Goal: Use online tool/utility: Utilize a website feature to perform a specific function

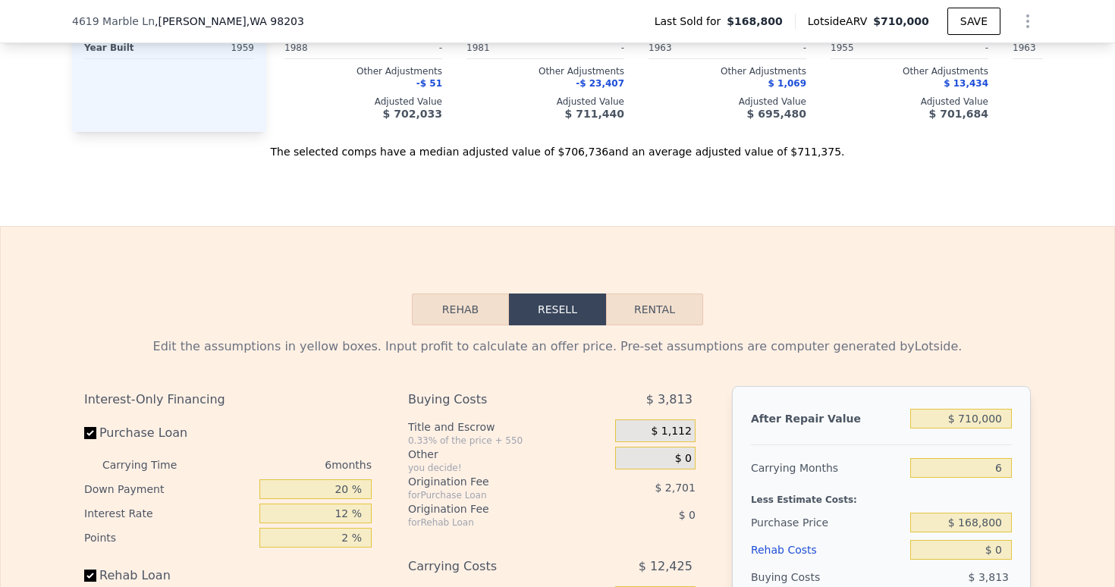
scroll to position [2121, 0]
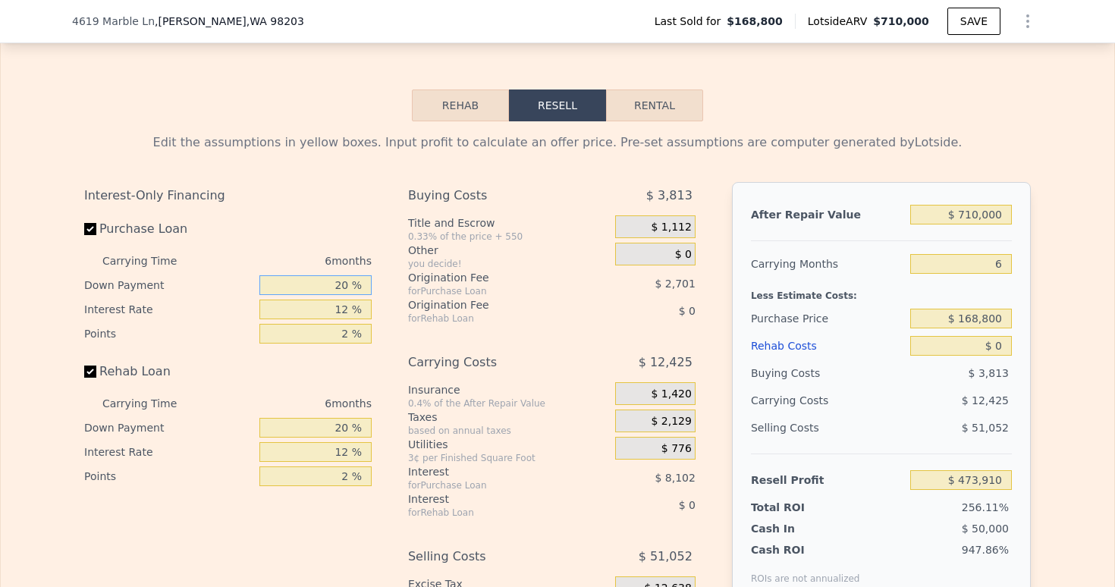
click at [338, 295] on input "20 %" at bounding box center [315, 285] width 112 height 20
type input "0 %"
type input "$ 471,207"
type input "10 %"
type input "$ 472,559"
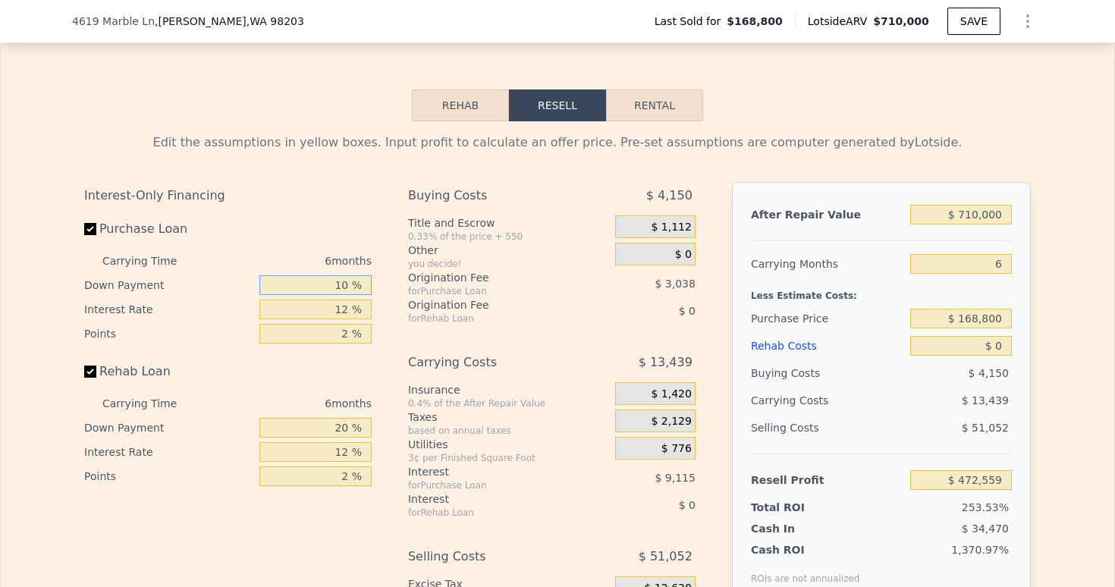
type input "10 %"
click at [345, 319] on input "12 %" at bounding box center [315, 310] width 112 height 20
type input "1 %"
type input "$ 480,911"
type input "9 %"
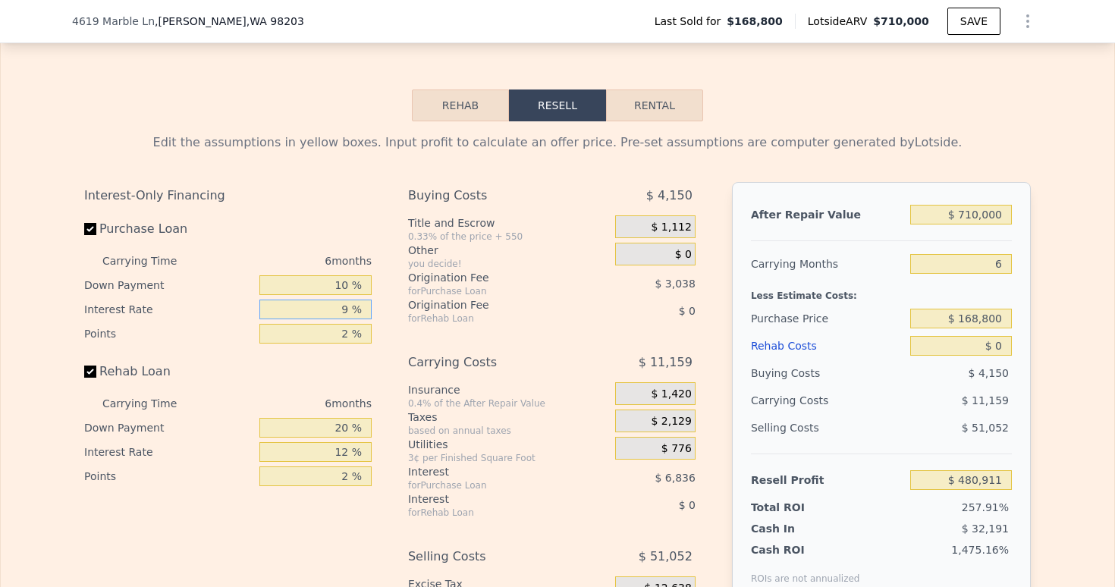
type input "$ 474,839"
type input "9.5 %"
type input "$ 474,455"
type input "9.5 %"
click at [341, 344] on input "2 %" at bounding box center [315, 334] width 112 height 20
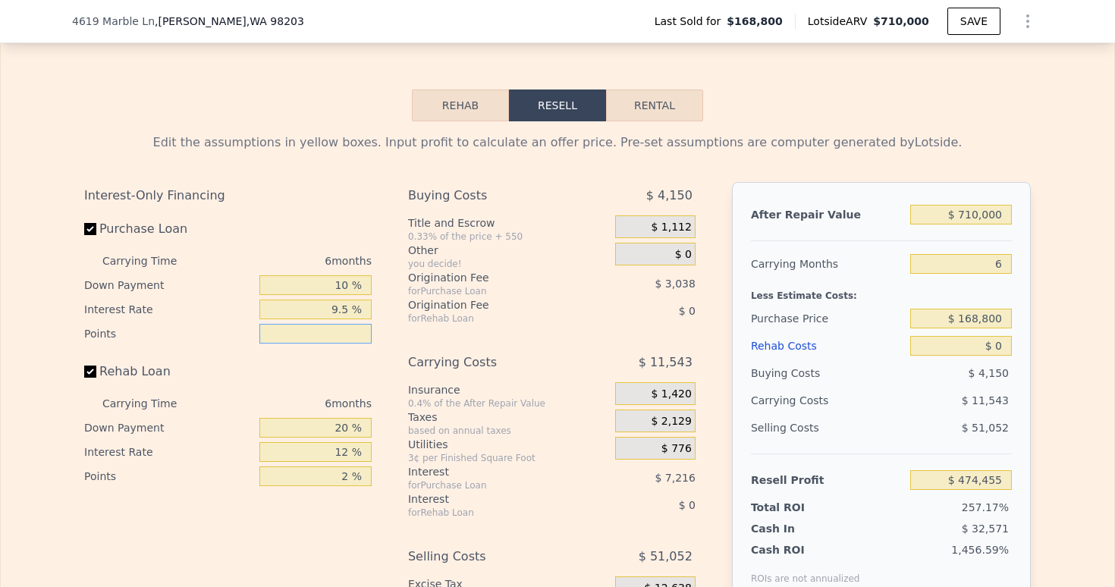
type input "1 %"
type input "$ 475,974"
type input "1.5 %"
type input "$ 475,214"
type input "1.5 %"
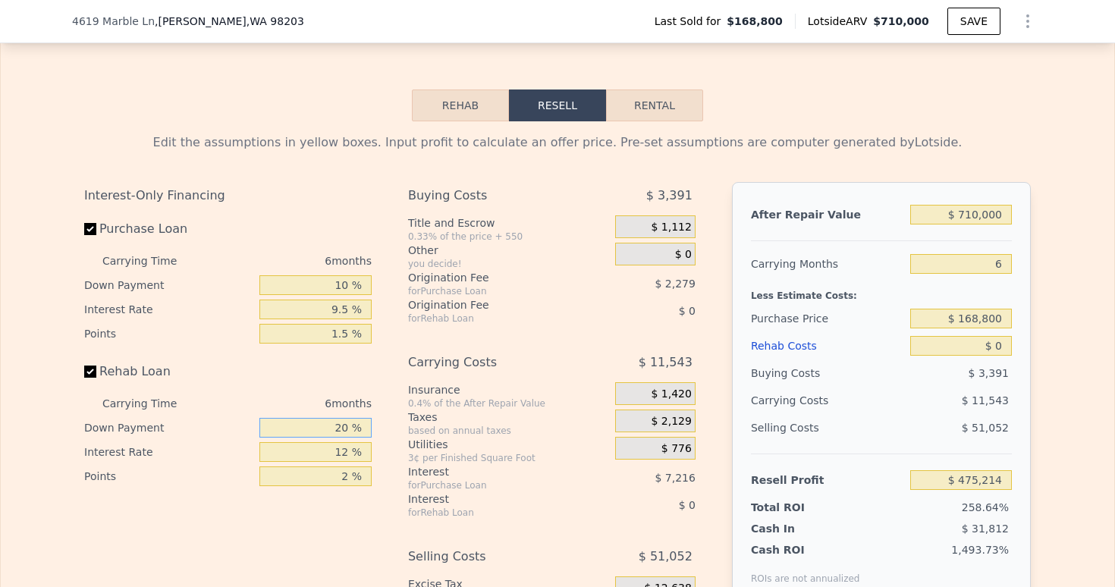
click at [343, 438] on input "20 %" at bounding box center [315, 428] width 112 height 20
type input "2 %"
type input "10 %"
click at [348, 462] on input "12 %" at bounding box center [315, 452] width 112 height 20
click at [344, 462] on input "12 %" at bounding box center [315, 452] width 112 height 20
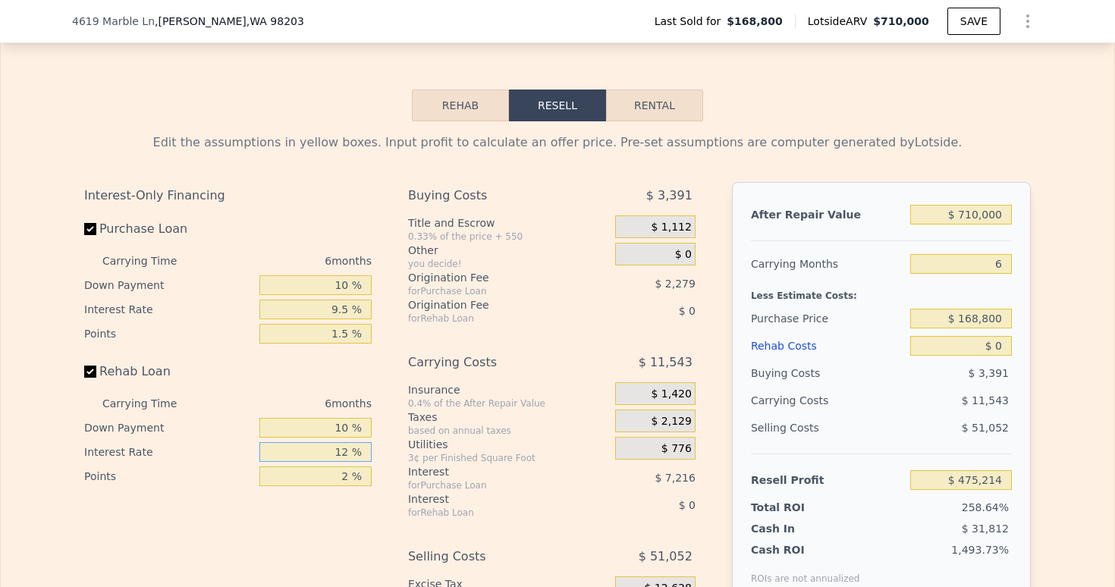
type input "1 %"
type input "9.5 %"
click at [341, 486] on input "2 %" at bounding box center [315, 477] width 112 height 20
type input "1.5 %"
drag, startPoint x: 958, startPoint y: 238, endPoint x: 1027, endPoint y: 239, distance: 69.0
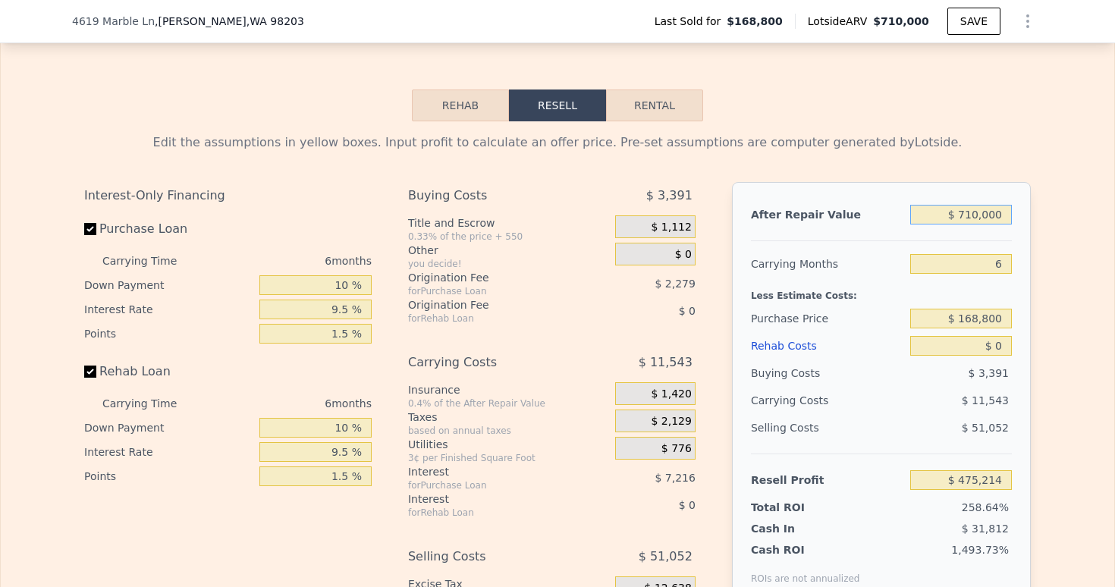
click at [1012, 225] on input "$ 710,000" at bounding box center [961, 215] width 102 height 20
type input "$ 7"
type input "-$ 182,857"
type input "$ 700"
type input "-$ 182,215"
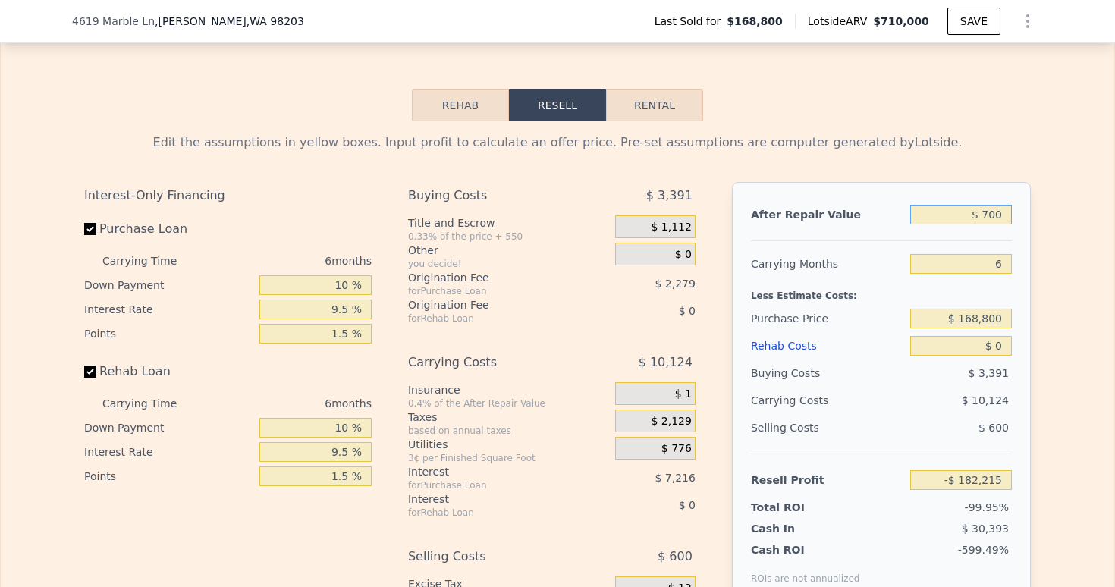
type input "$ 7,000"
type input "-$ 176,376"
type input "$ 70,000"
type input "-$ 117,983"
type input "$ 700,000"
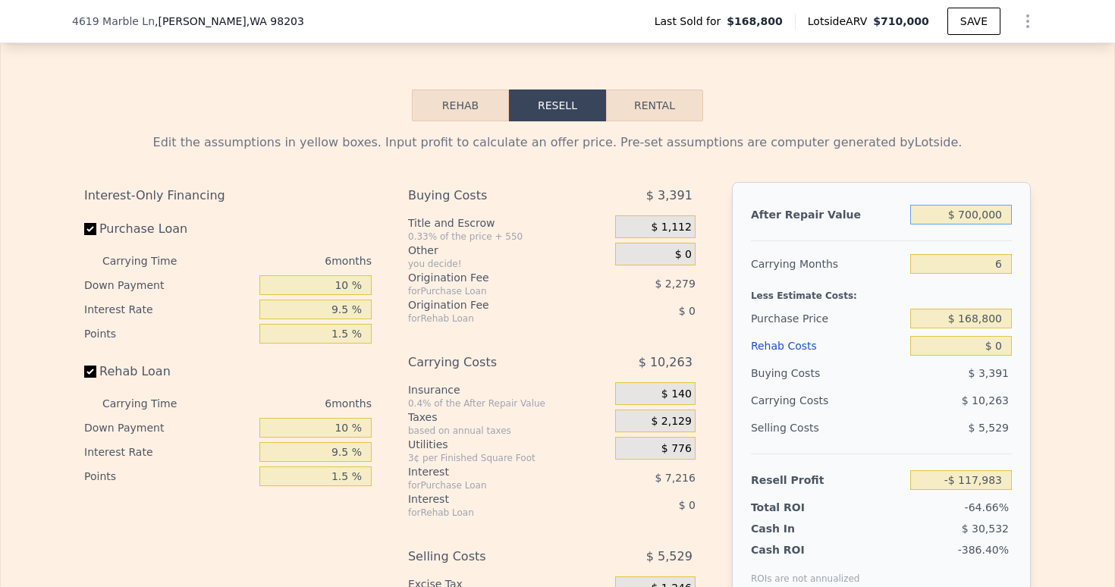
type input "$ 465,945"
type input "$ 700,000"
click at [999, 274] on input "6" at bounding box center [961, 264] width 102 height 20
type input "3"
type input "$ 471,706"
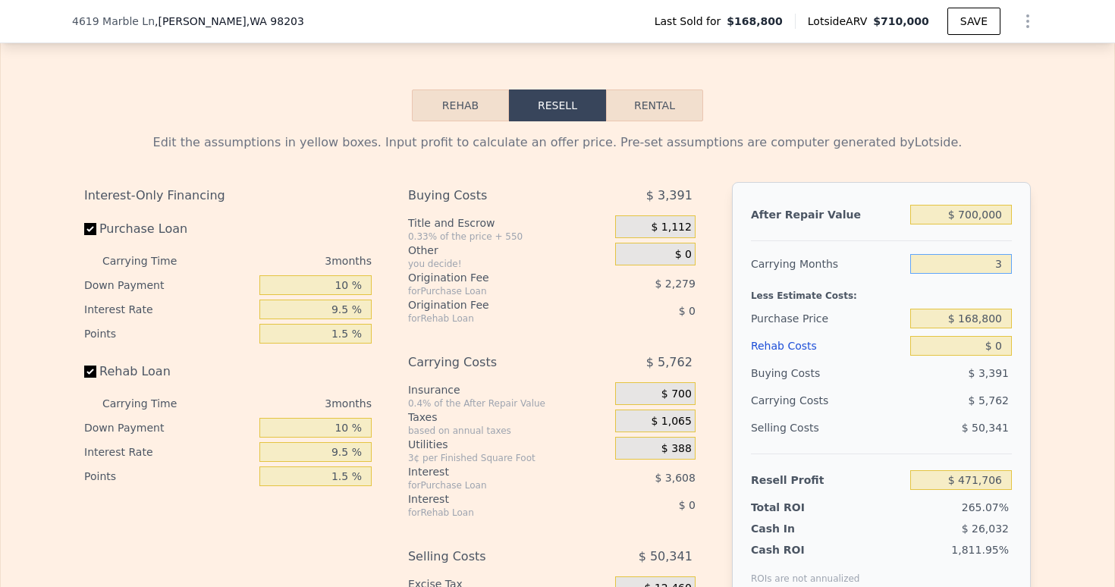
type input "3"
drag, startPoint x: 957, startPoint y: 339, endPoint x: 1002, endPoint y: 341, distance: 45.6
click at [1002, 329] on input "$ 168,800" at bounding box center [961, 319] width 102 height 20
type input "$ 480,000"
click at [997, 356] on input "$ 0" at bounding box center [961, 346] width 102 height 20
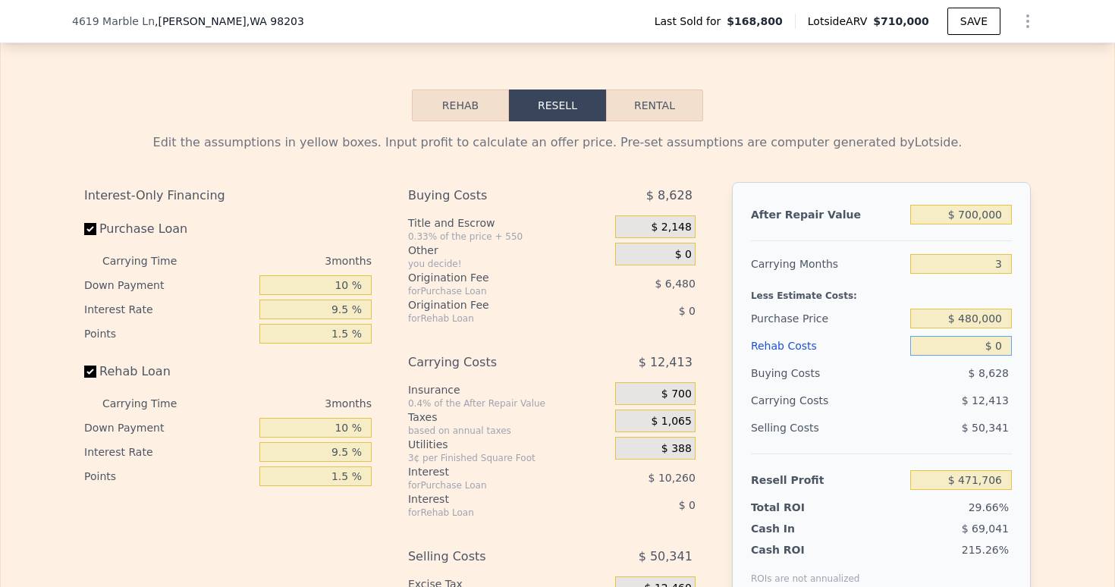
type input "$ 148,618"
type input "$ 1"
type input "$ 148,617"
type input "$ 1,000"
type input "$ 147,583"
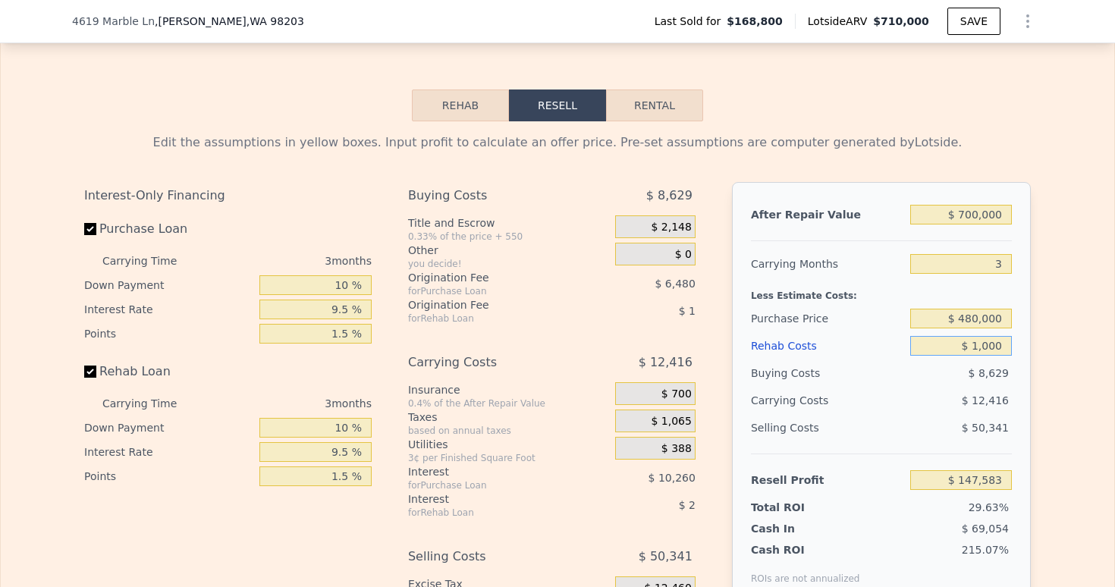
type input "$ 10,000"
type input "$ 138,270"
type input "$ 100,000"
type input "$ 45,129"
type input "$ 100,000"
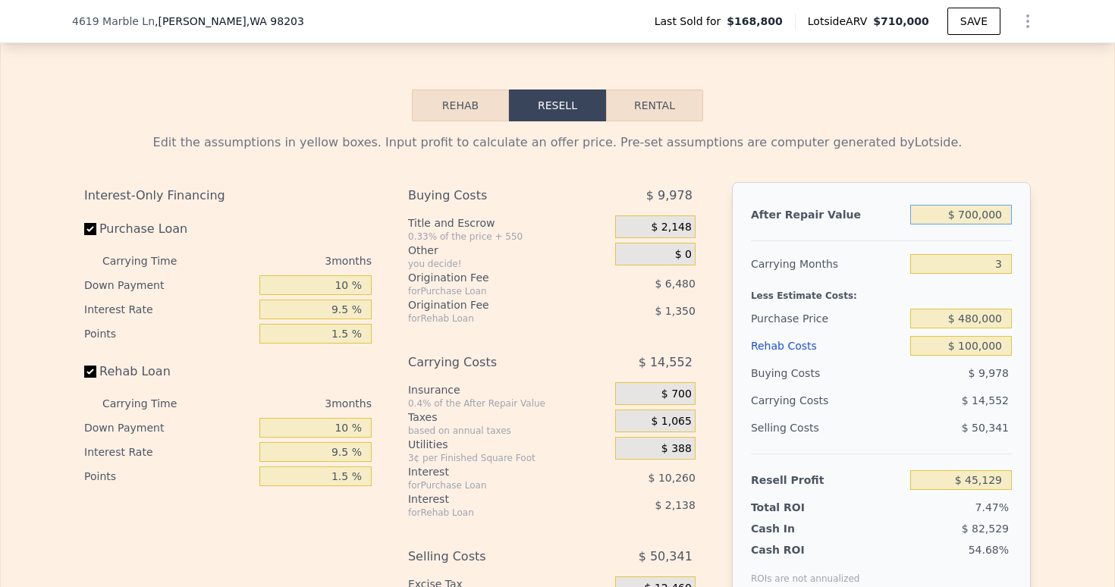
click at [967, 225] on input "$ 700,000" at bounding box center [961, 215] width 102 height 20
type input "$ 70,000"
type input "-$ 539,429"
type input "$ 720,000"
type input "$ 63,686"
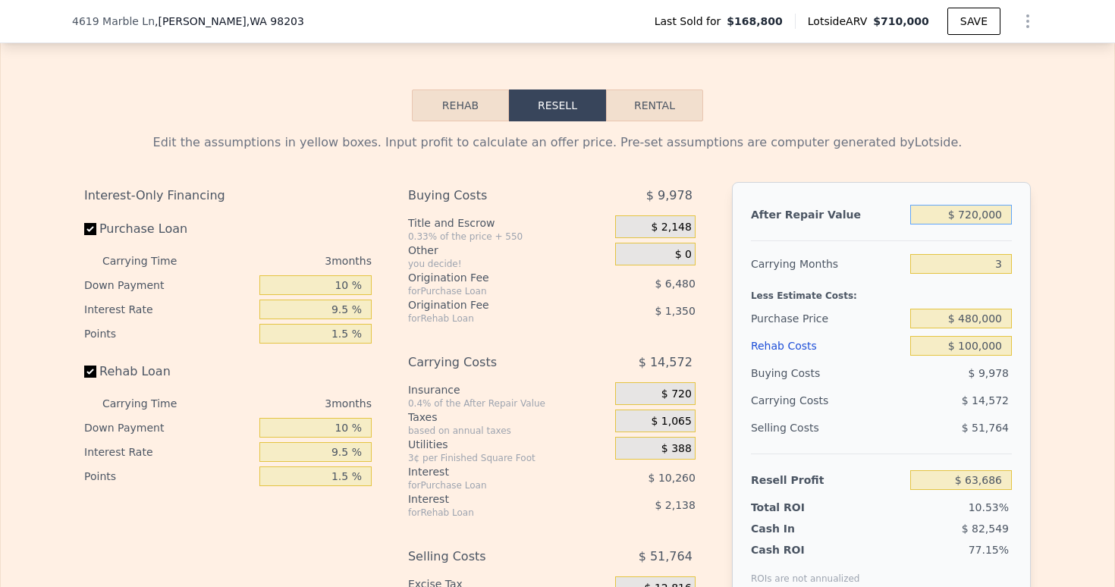
type input "$ 720,000"
click at [890, 360] on div "Rehab Costs" at bounding box center [827, 345] width 153 height 27
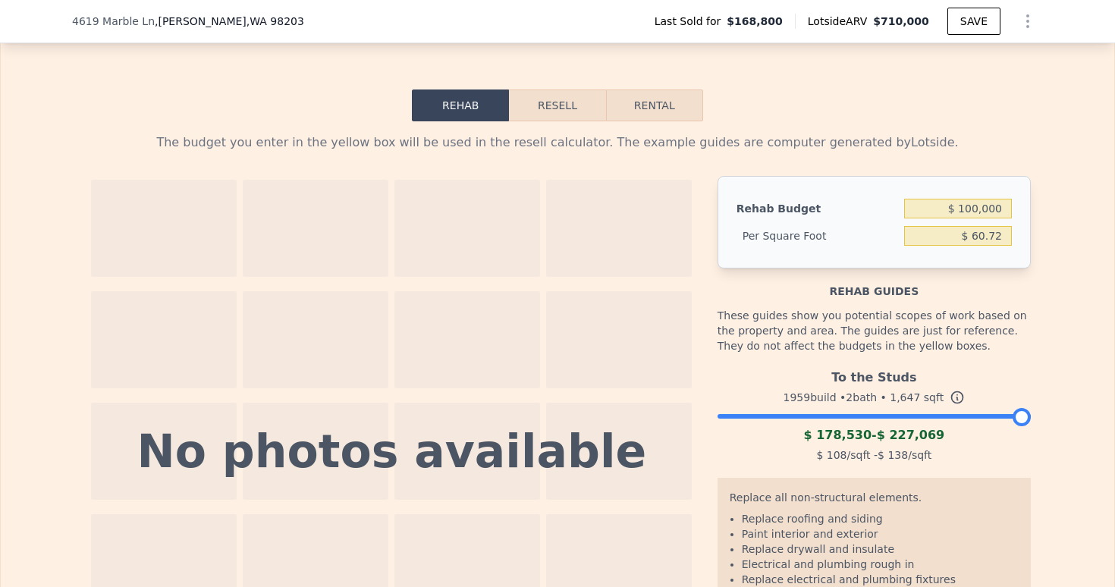
click at [583, 121] on button "Resell" at bounding box center [557, 106] width 96 height 32
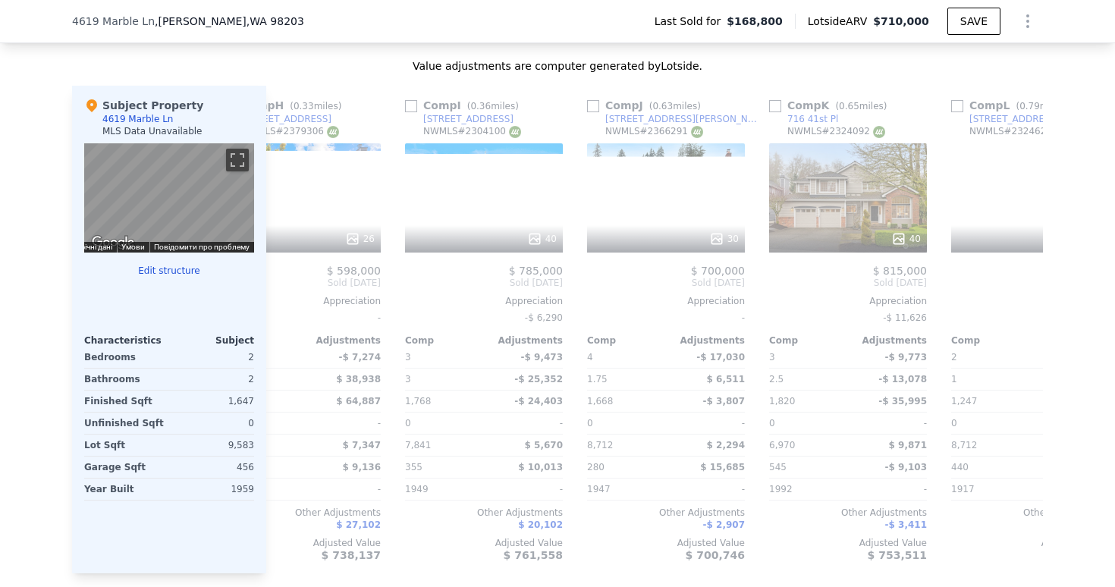
scroll to position [0, 1445]
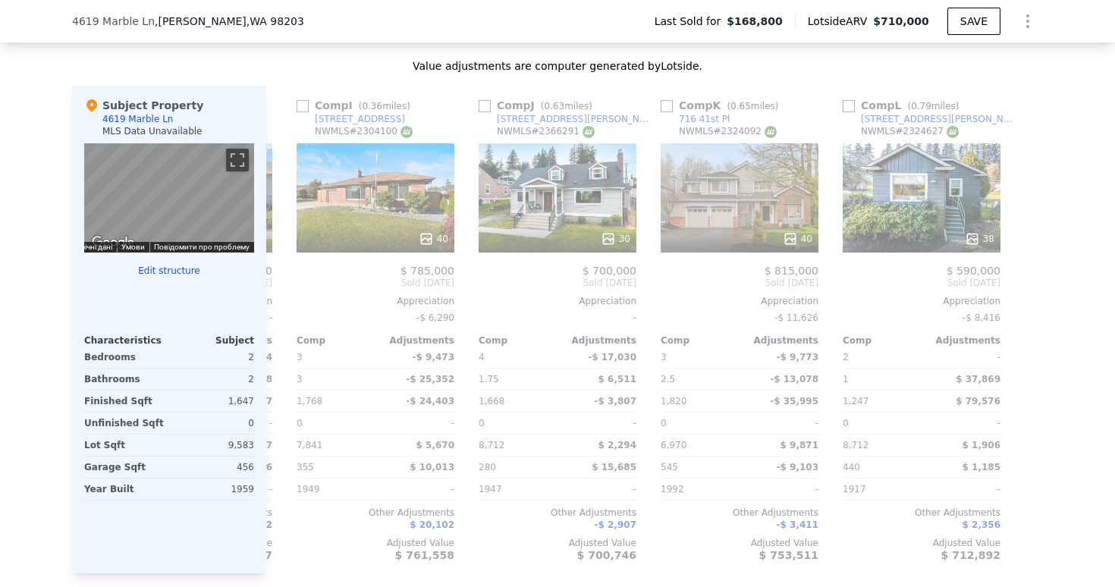
type input "$ 710,000"
type input "6"
type input "$ 0"
type input "$ 473,910"
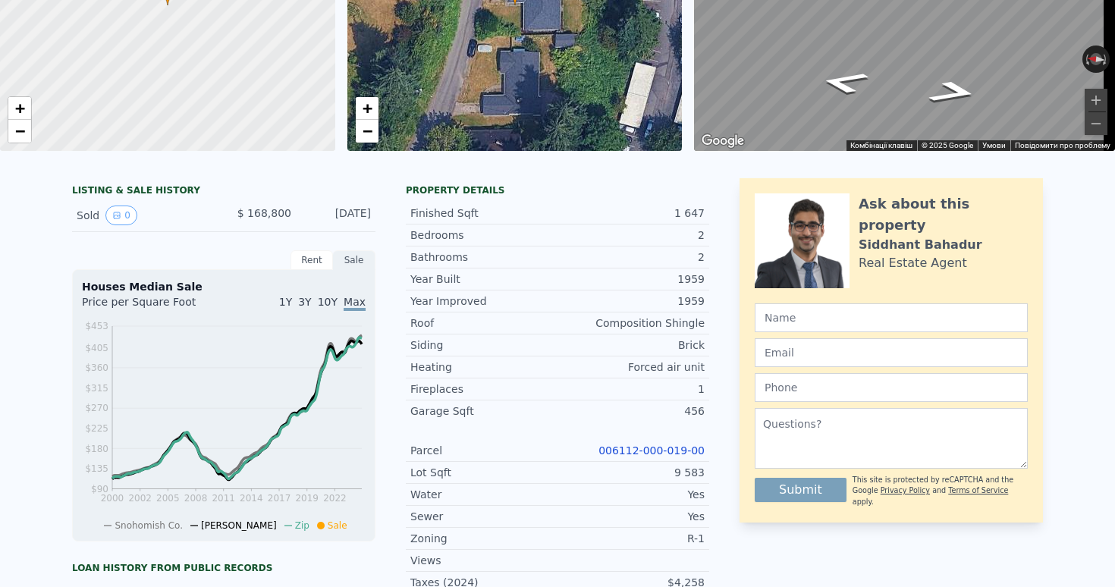
scroll to position [5, 0]
